Goal: Download file/media

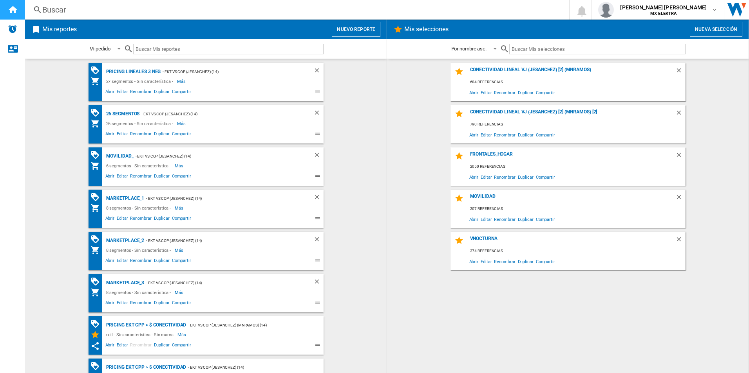
click at [17, 1] on div "Inicio" at bounding box center [12, 10] width 25 height 20
click at [122, 69] on div "Pricing lineales 3 neg" at bounding box center [132, 72] width 57 height 10
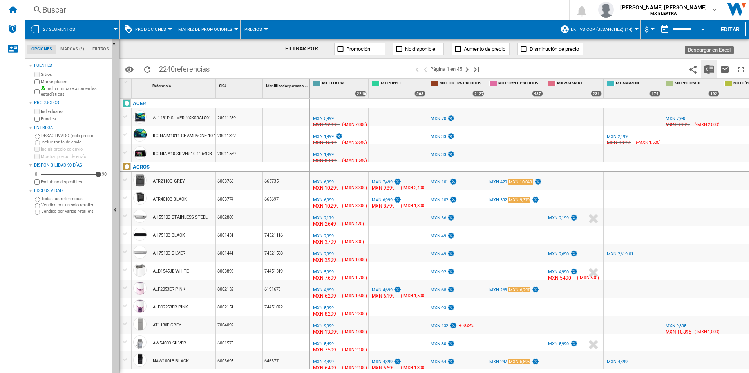
click at [706, 70] on img "Descargar en Excel" at bounding box center [708, 69] width 9 height 9
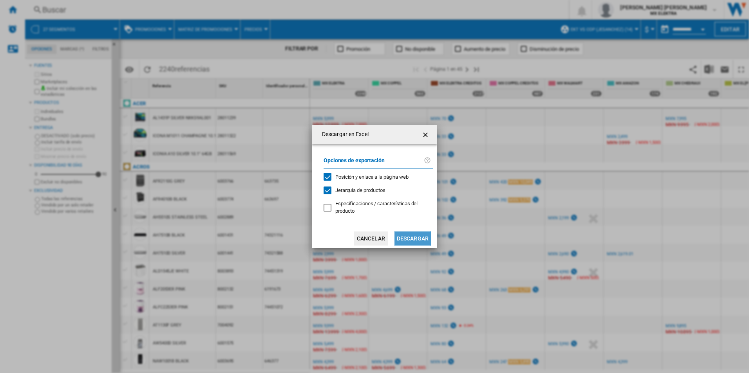
click at [421, 237] on button "Descargar" at bounding box center [412, 239] width 36 height 14
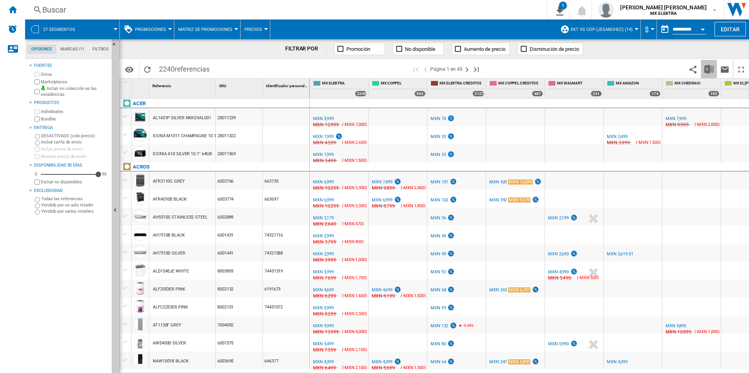
click at [712, 70] on img "Descargar en Excel" at bounding box center [708, 69] width 9 height 9
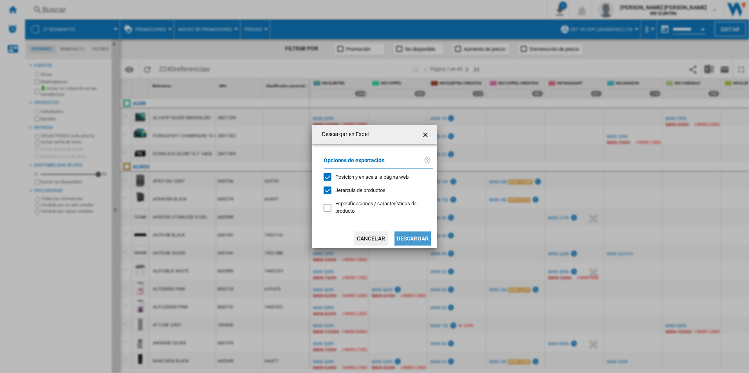
click at [413, 238] on button "Descargar" at bounding box center [412, 239] width 36 height 14
